Goal: Check status: Check status

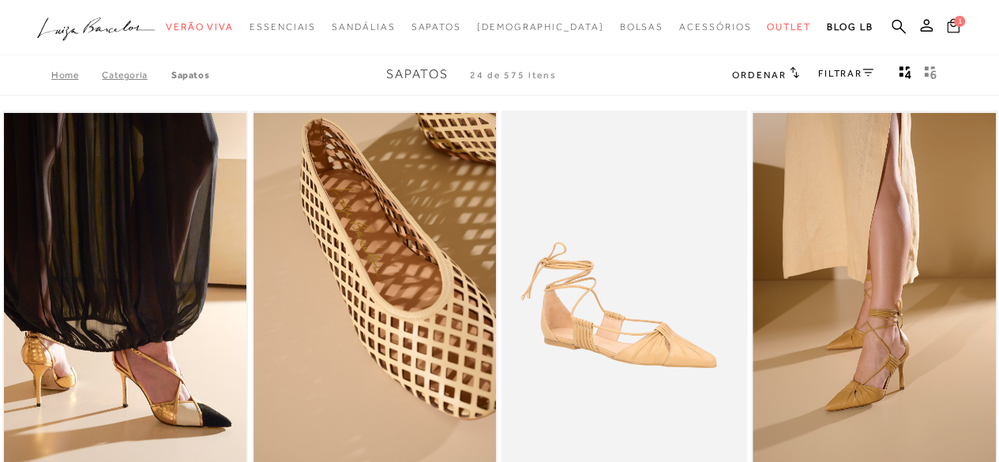
click at [954, 28] on icon at bounding box center [953, 25] width 13 height 15
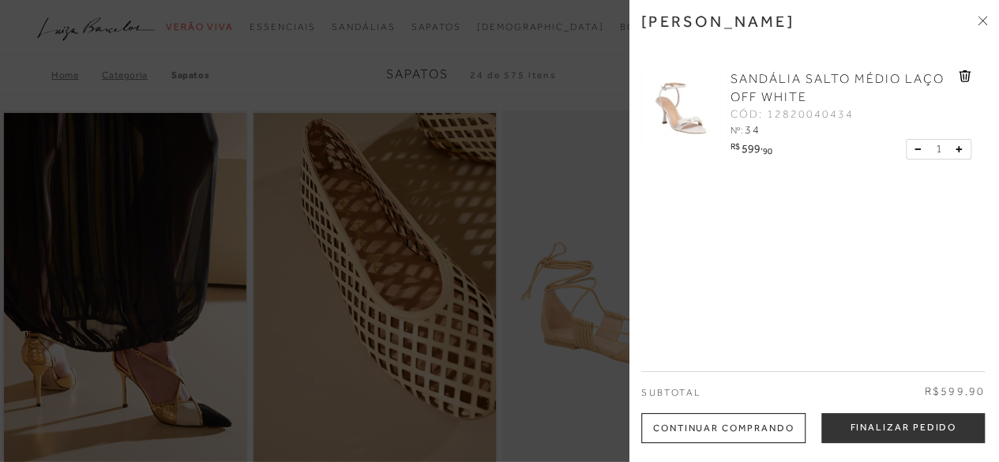
click at [959, 75] on icon at bounding box center [965, 76] width 12 height 12
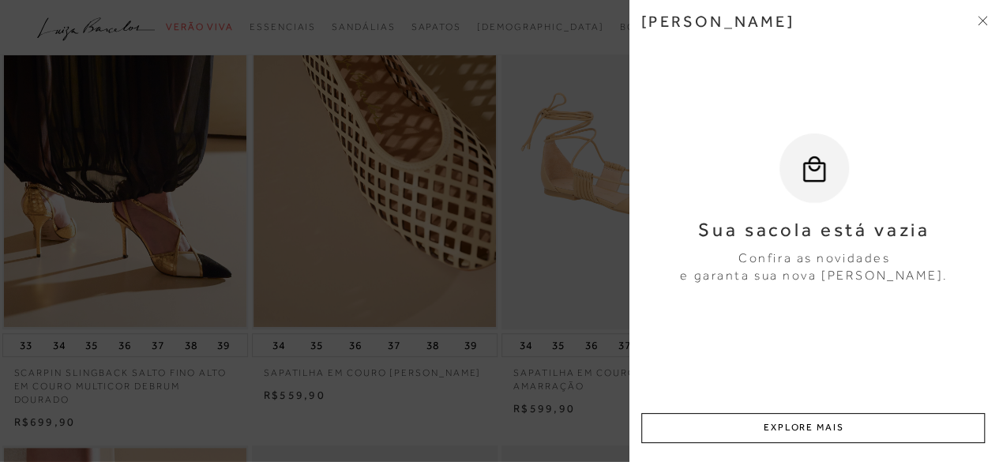
scroll to position [237, 0]
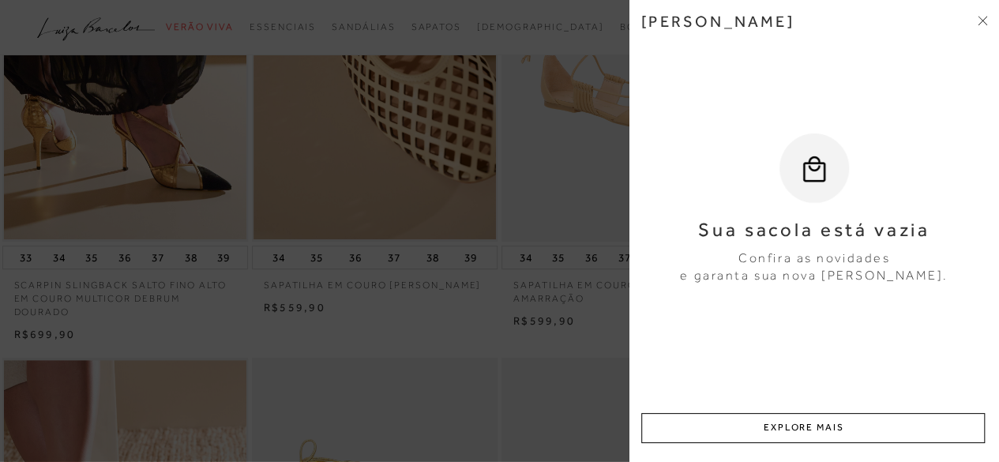
click at [708, 100] on div "Sua sacola está vazia Confira as novidades e garanta sua nova Luiza Barcelos." at bounding box center [814, 169] width 346 height 231
click at [982, 21] on icon at bounding box center [984, 18] width 5 height 5
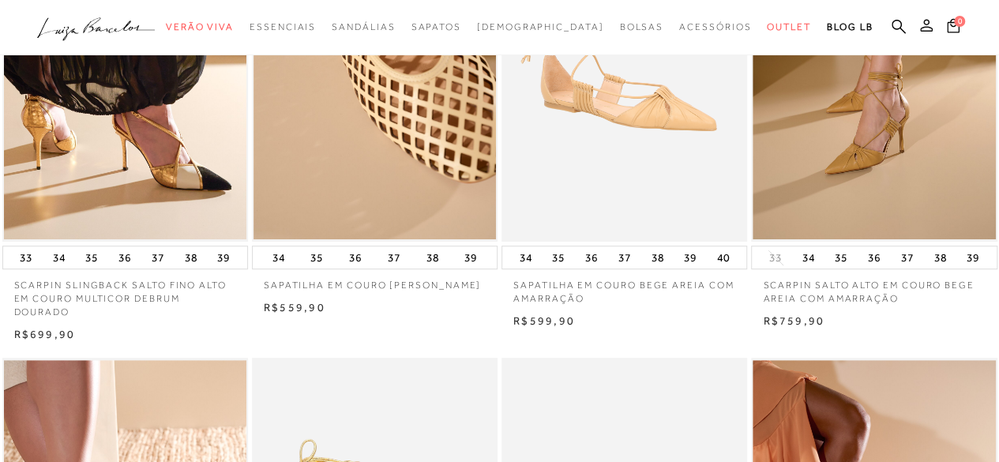
click at [926, 24] on icon at bounding box center [926, 25] width 13 height 13
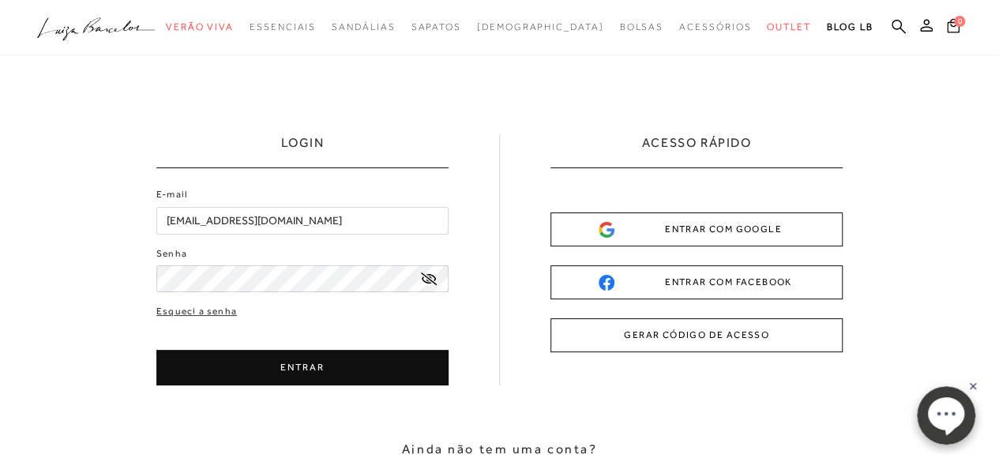
click at [422, 279] on icon at bounding box center [429, 278] width 16 height 13
click at [273, 360] on button "ENTRAR" at bounding box center [302, 368] width 292 height 36
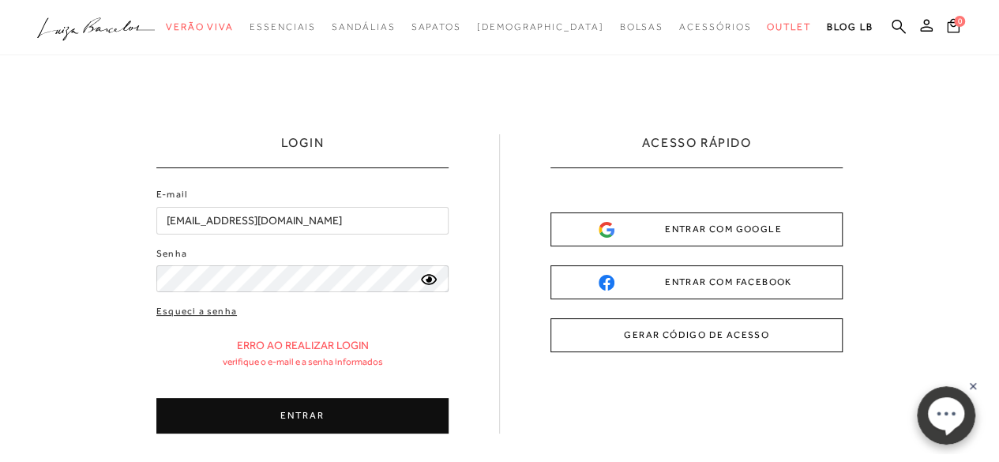
click at [432, 278] on icon at bounding box center [429, 279] width 16 height 14
click at [432, 278] on icon at bounding box center [429, 278] width 16 height 13
click at [310, 419] on button "ENTRAR" at bounding box center [302, 416] width 292 height 36
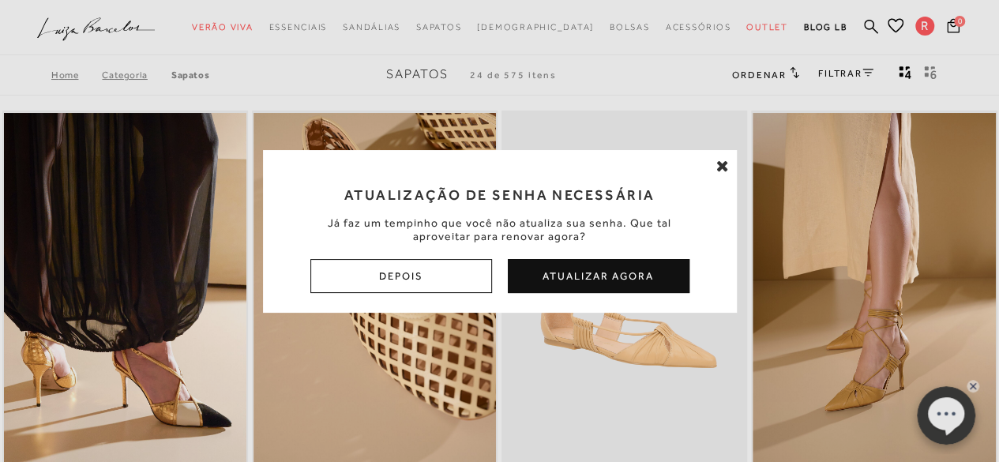
click at [579, 282] on button "Atualizar Agora" at bounding box center [599, 276] width 182 height 34
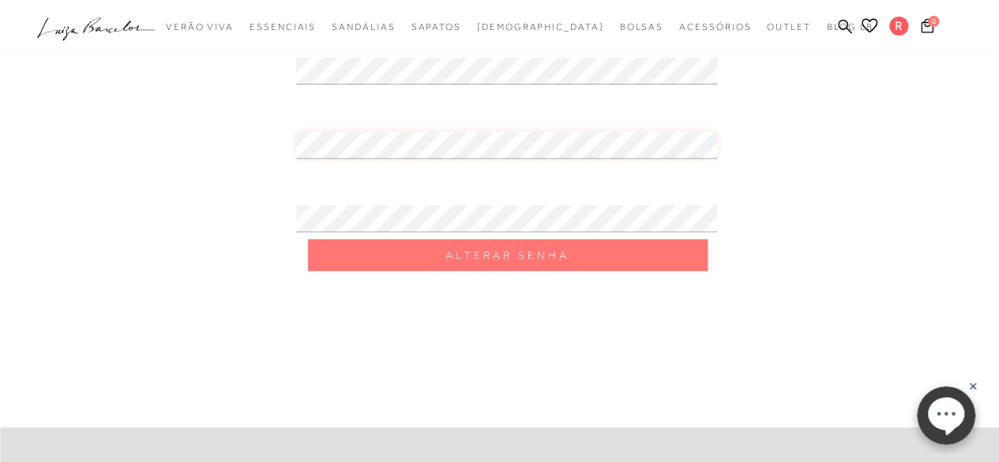
scroll to position [158, 0]
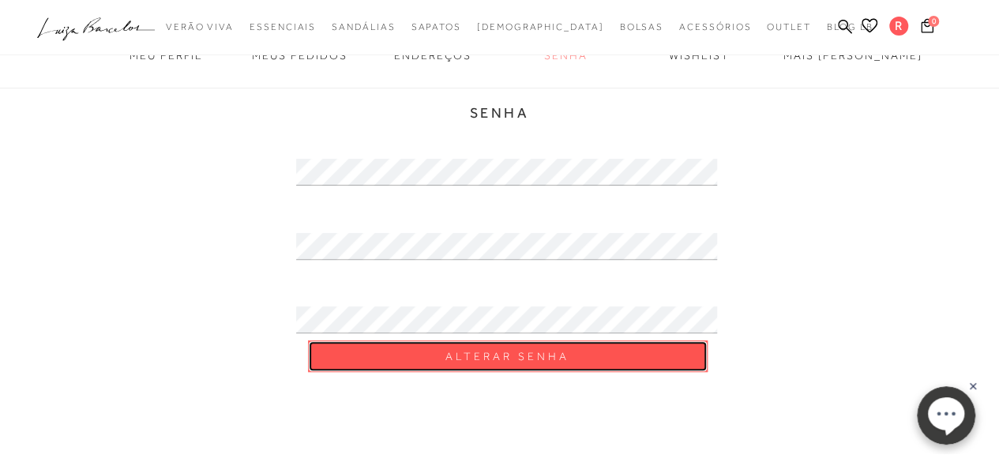
click at [490, 353] on span "Alterar Senha" at bounding box center [507, 356] width 124 height 15
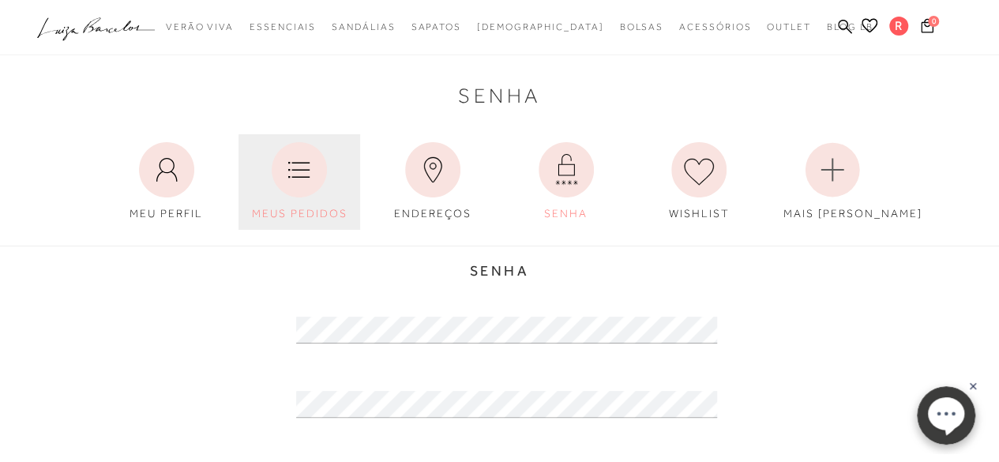
click at [291, 168] on icon at bounding box center [299, 169] width 55 height 55
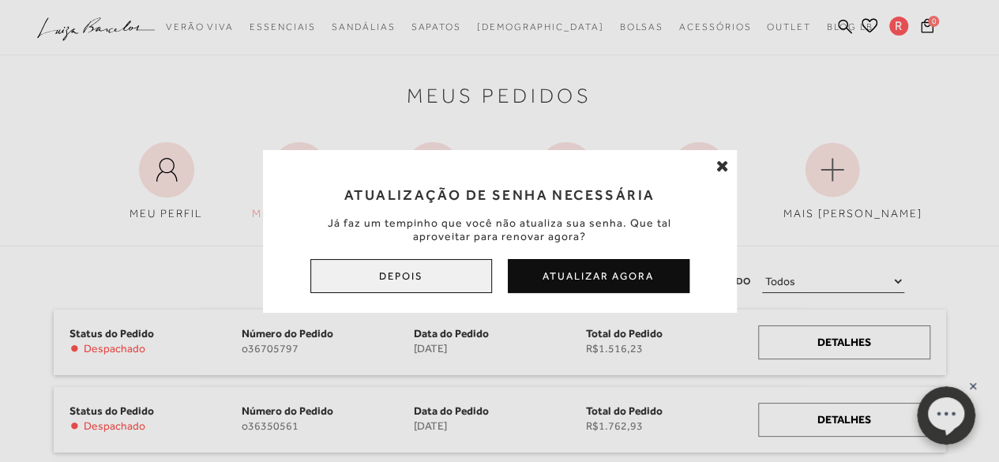
click at [355, 279] on button "Depois" at bounding box center [401, 276] width 182 height 34
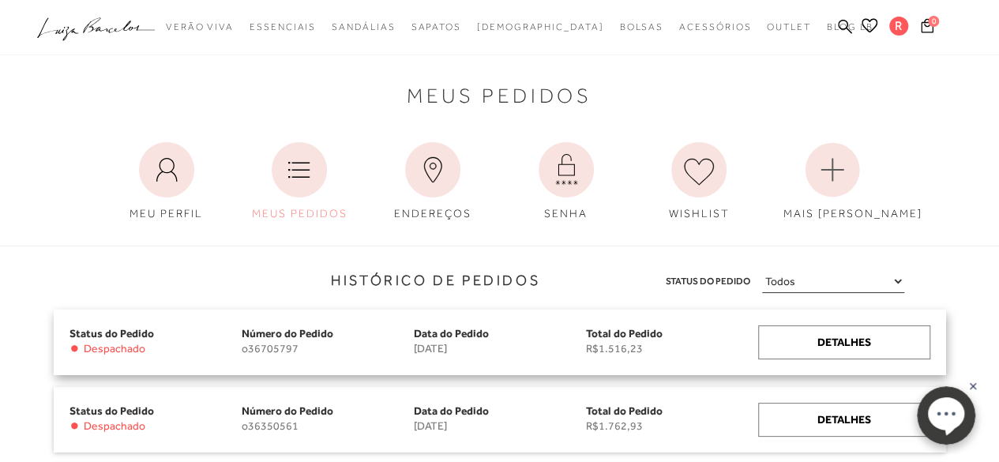
click at [141, 331] on span "Status do Pedido" at bounding box center [112, 333] width 85 height 13
click at [236, 333] on div "Status do Pedido • Despachado" at bounding box center [156, 340] width 172 height 30
click at [798, 346] on div "Detalhes" at bounding box center [844, 342] width 172 height 34
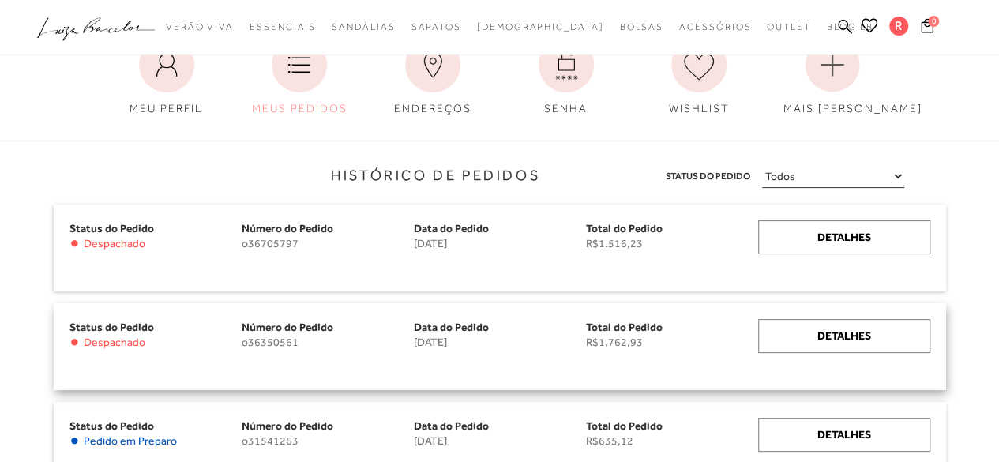
scroll to position [79, 0]
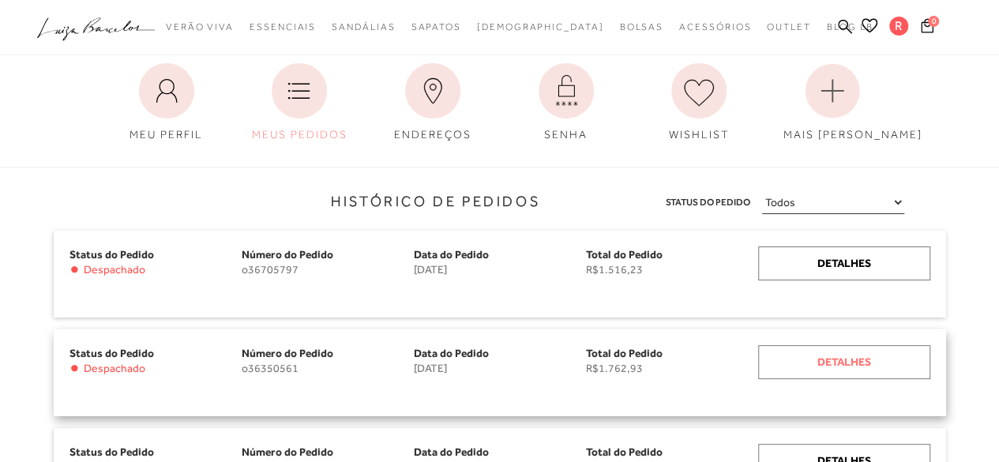
click at [820, 365] on div "Detalhes" at bounding box center [844, 362] width 172 height 34
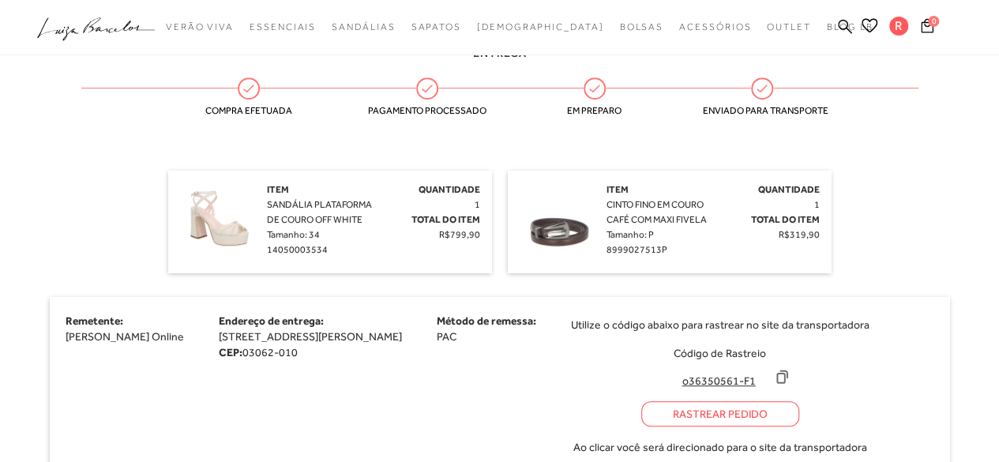
scroll to position [395, 0]
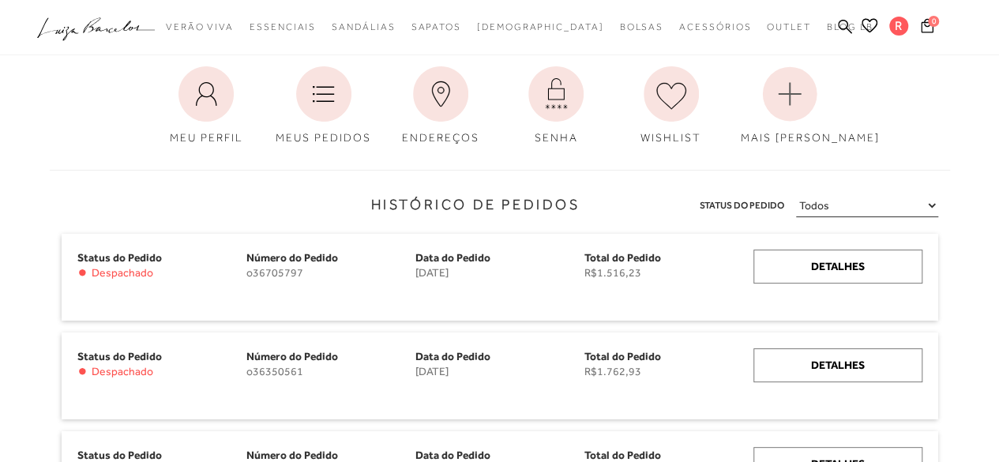
scroll to position [158, 0]
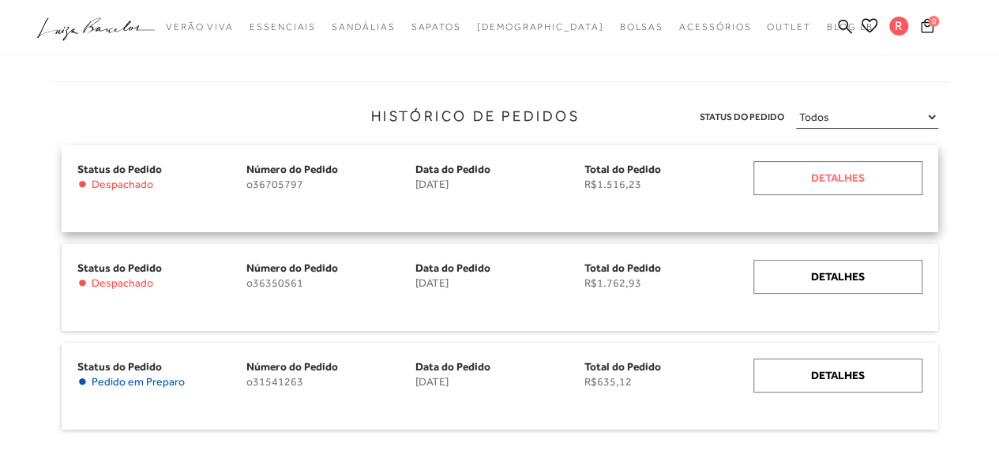
click at [874, 175] on div "Detalhes" at bounding box center [837, 178] width 169 height 34
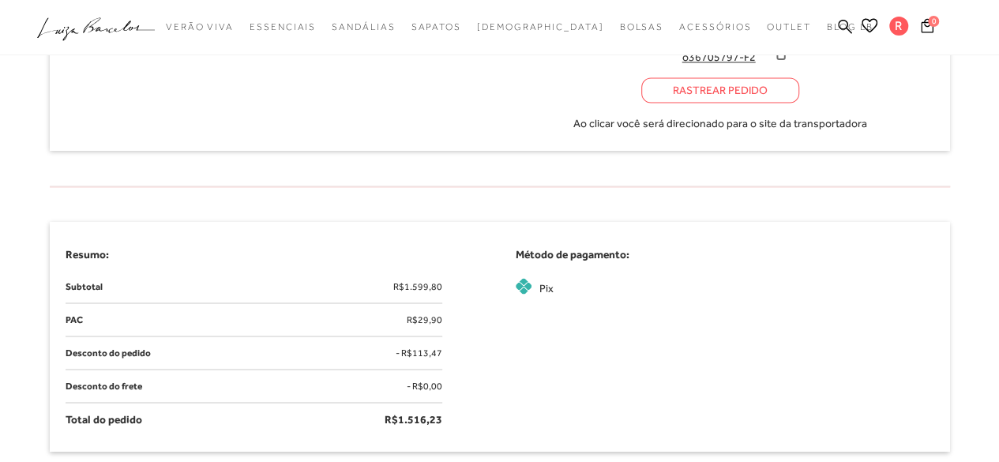
scroll to position [1343, 0]
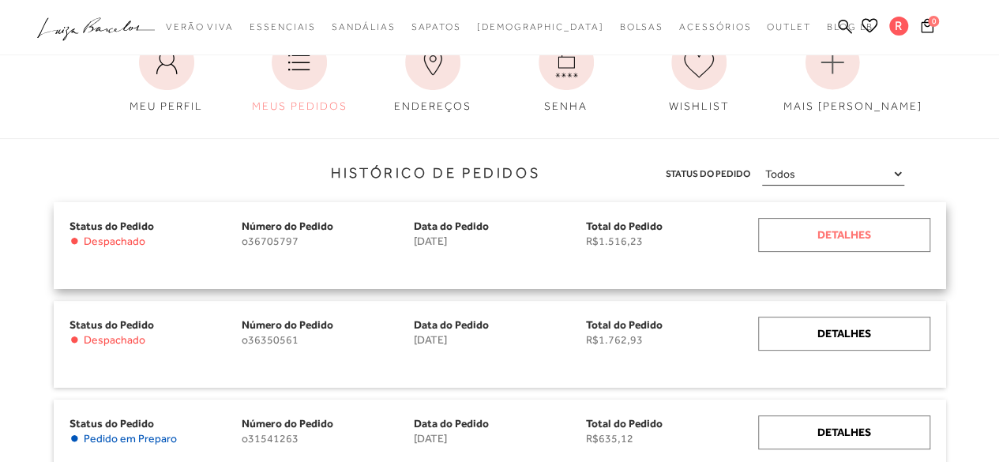
scroll to position [158, 0]
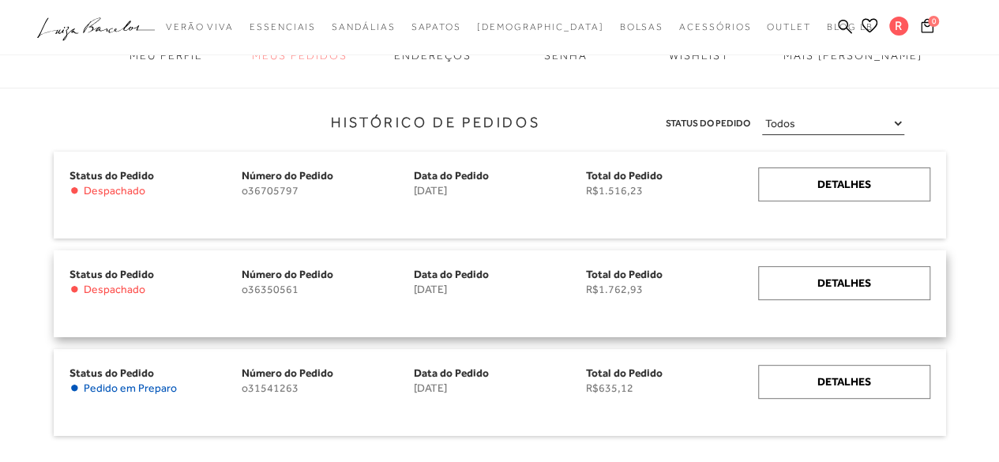
click at [551, 296] on div "Data do Pedido [DATE]" at bounding box center [500, 293] width 172 height 55
click at [823, 272] on div "Detalhes" at bounding box center [844, 283] width 172 height 34
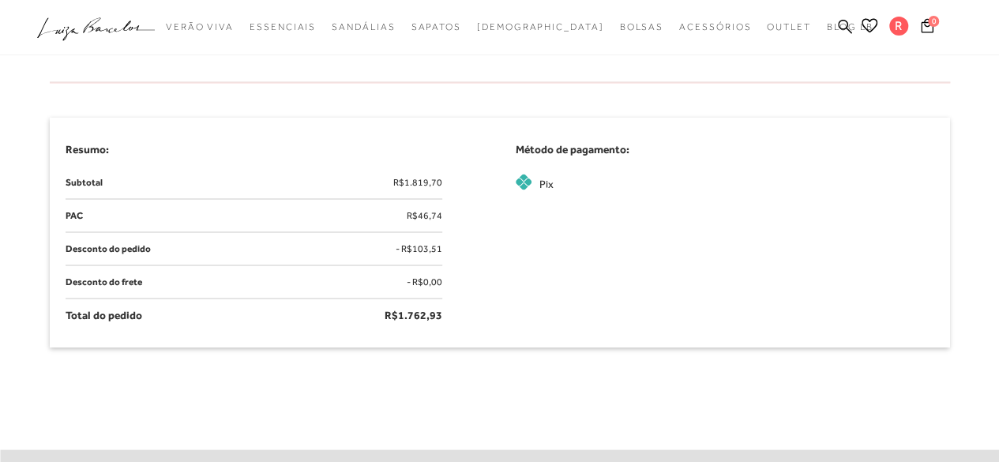
scroll to position [1368, 0]
